Goal: Task Accomplishment & Management: Manage account settings

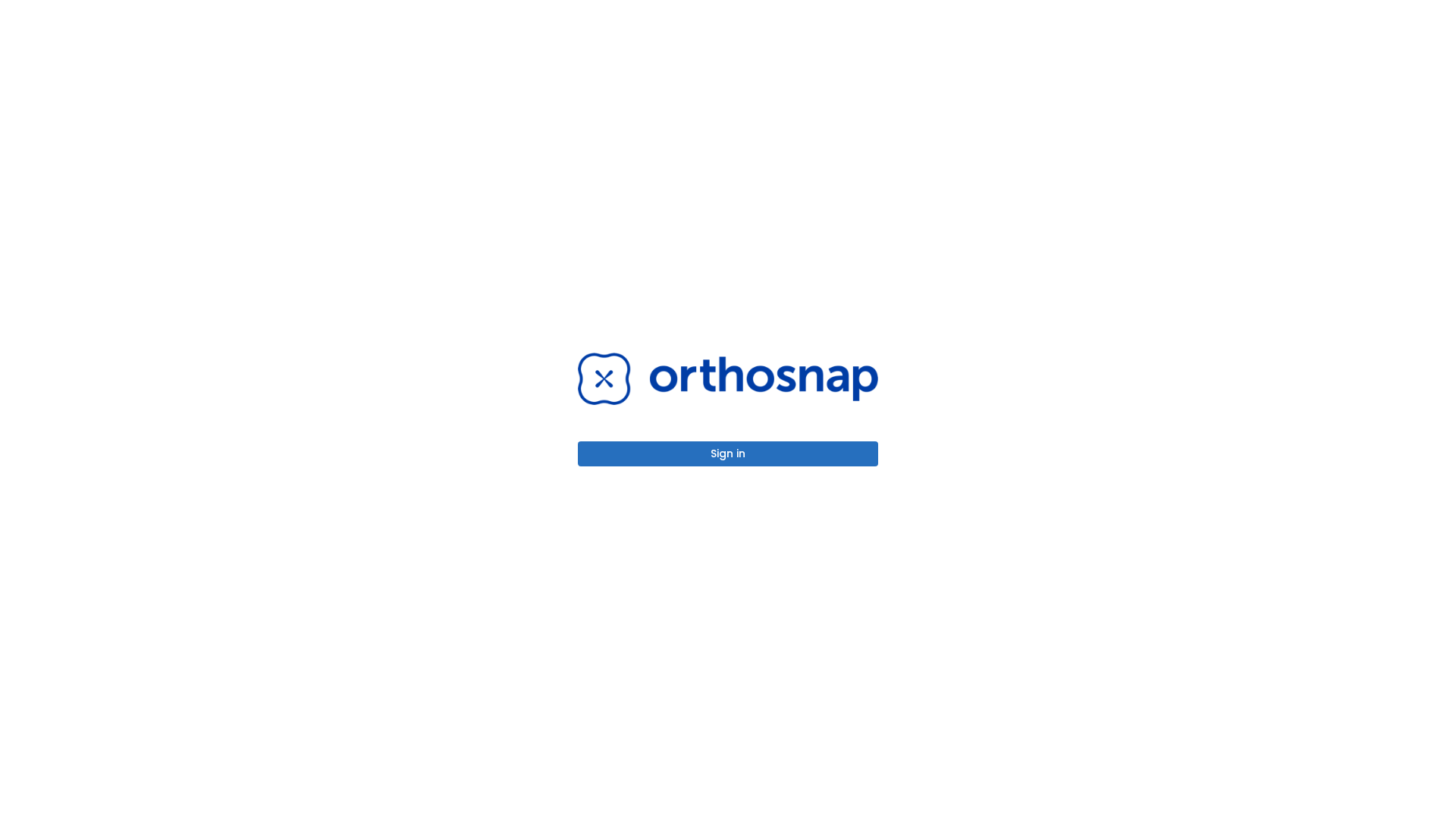
click at [728, 453] on button "Sign in" at bounding box center [728, 454] width 301 height 25
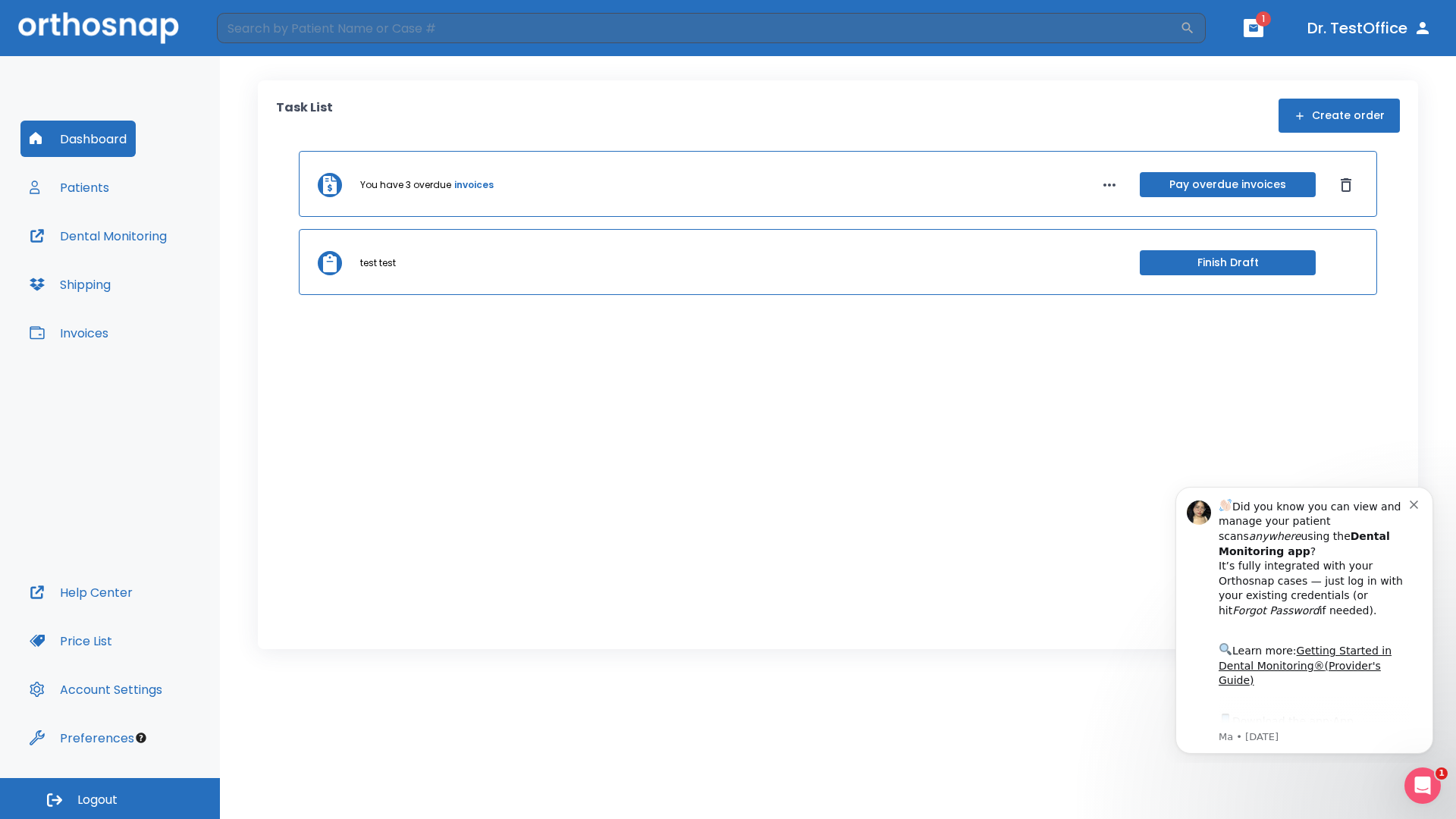
click at [110, 799] on span "Logout" at bounding box center [97, 801] width 40 height 17
